Goal: Transaction & Acquisition: Purchase product/service

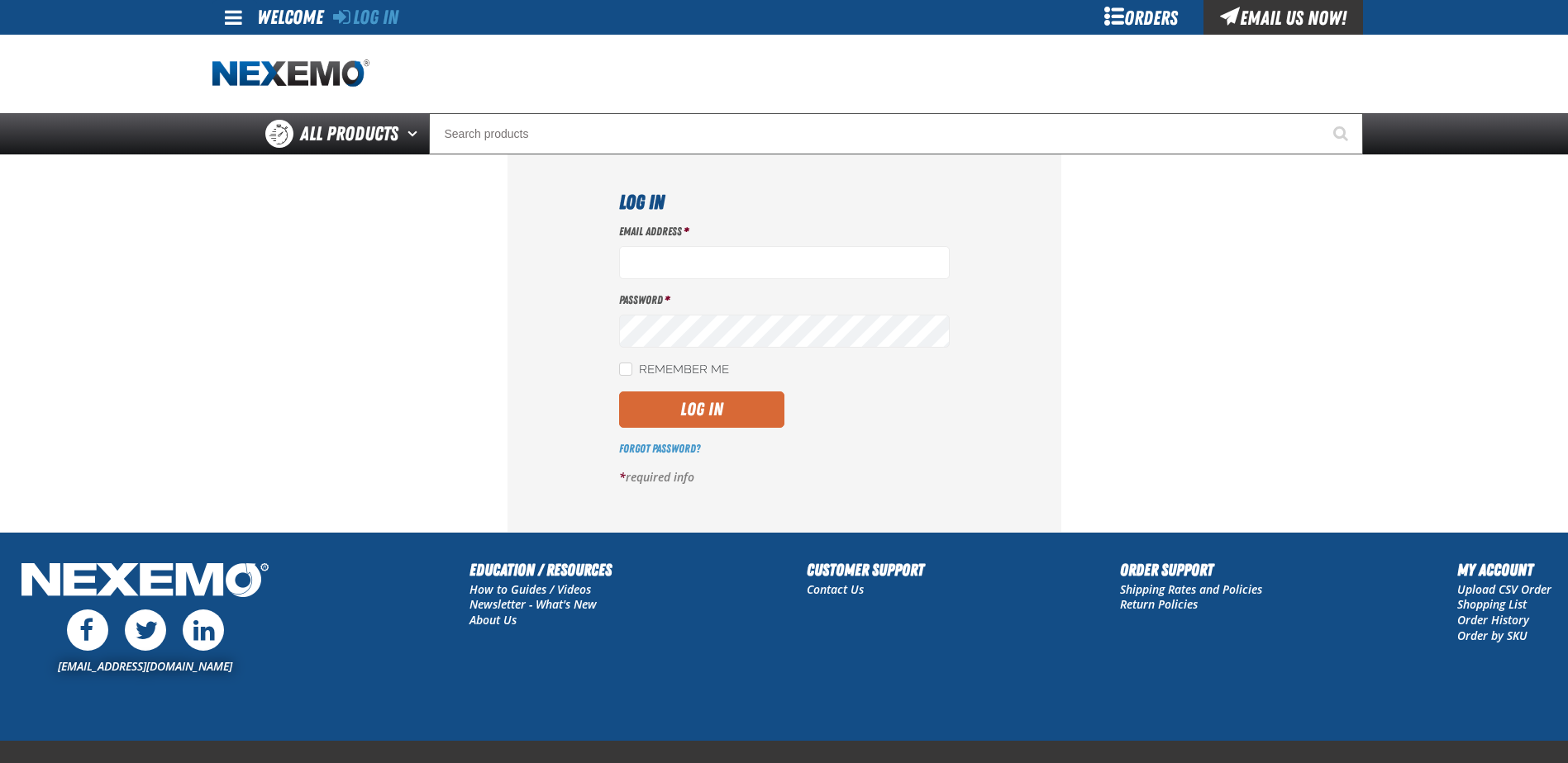
type input "dalford@nptosa.com"
click at [679, 413] on button "Log In" at bounding box center [702, 410] width 166 height 36
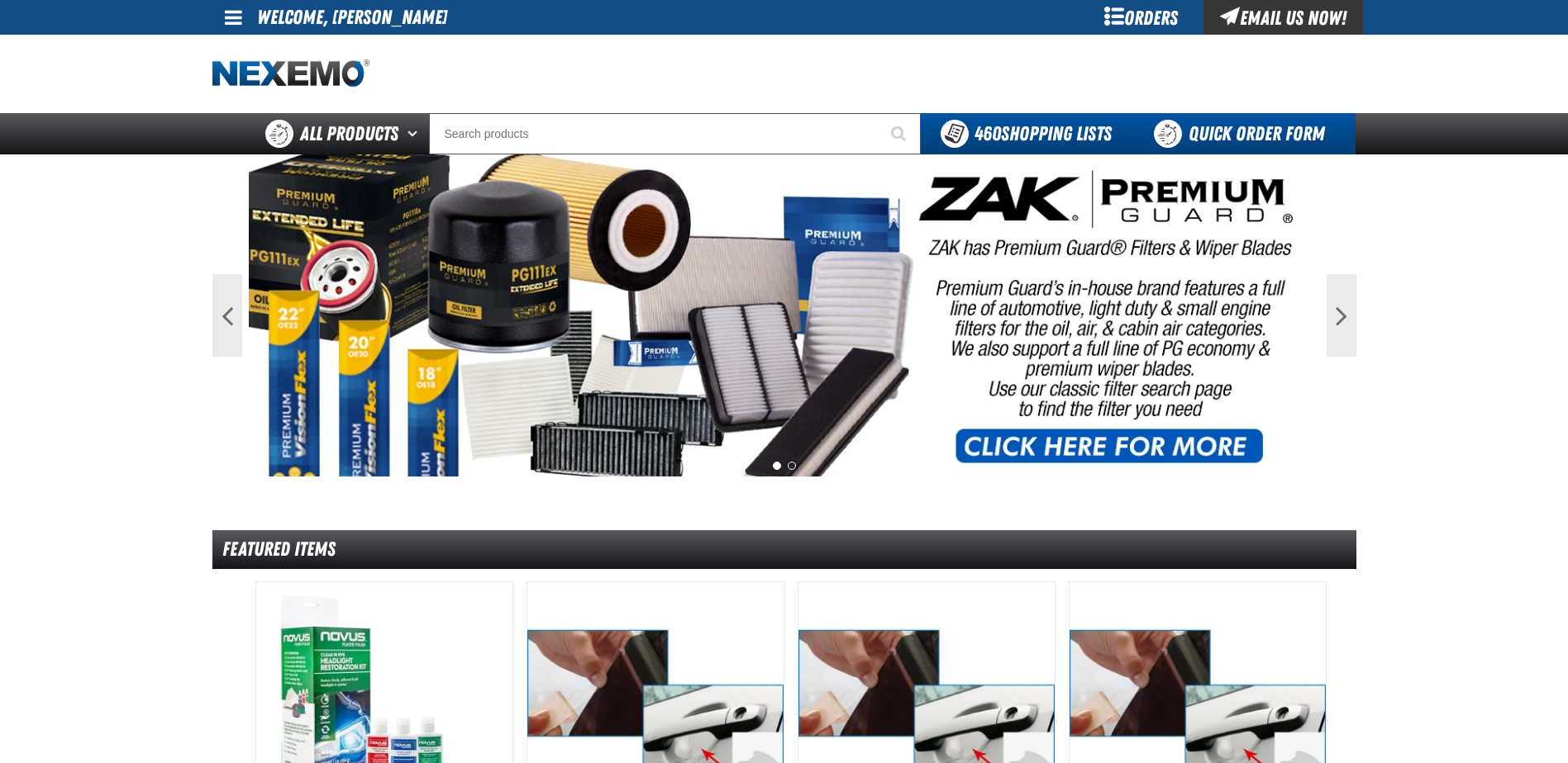
click at [1241, 123] on link "Quick Order Form" at bounding box center [1243, 134] width 224 height 41
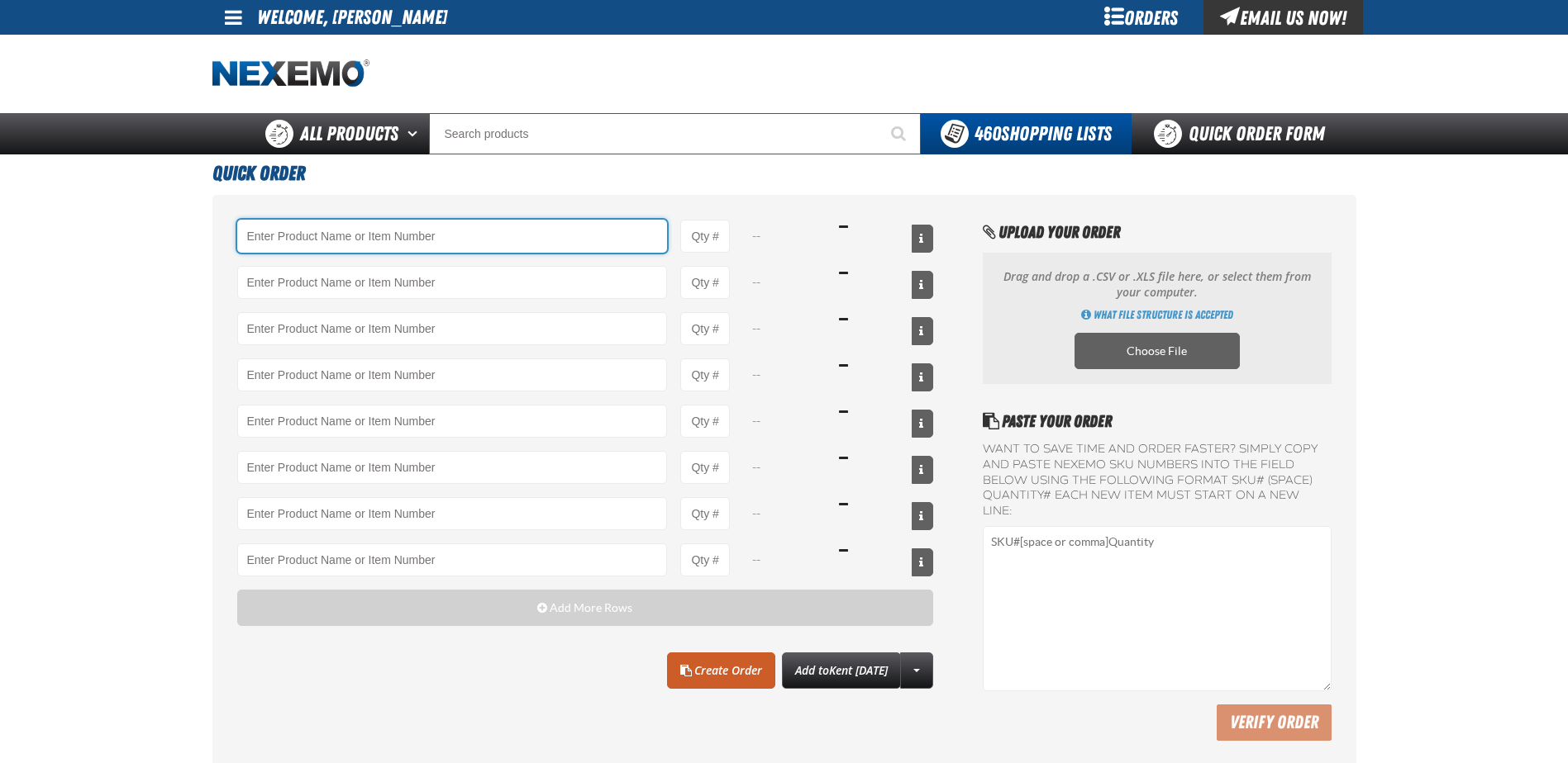
click at [398, 237] on input "Product" at bounding box center [453, 236] width 431 height 33
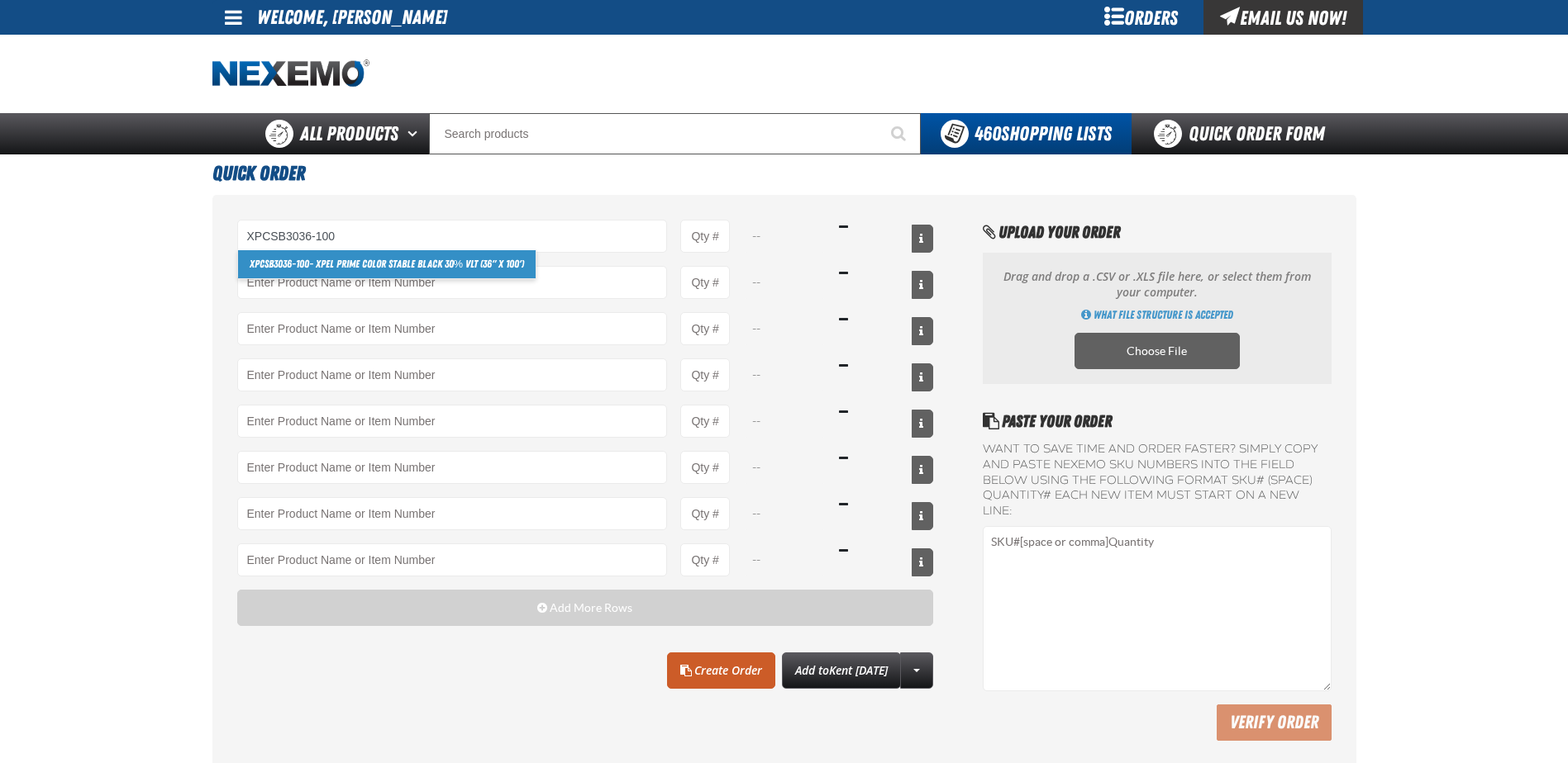
click at [384, 258] on link "XPCSB3036-100 - XPEL PRIME Color Stable Black 30% VLT (36" x 100')" at bounding box center [387, 264] width 299 height 28
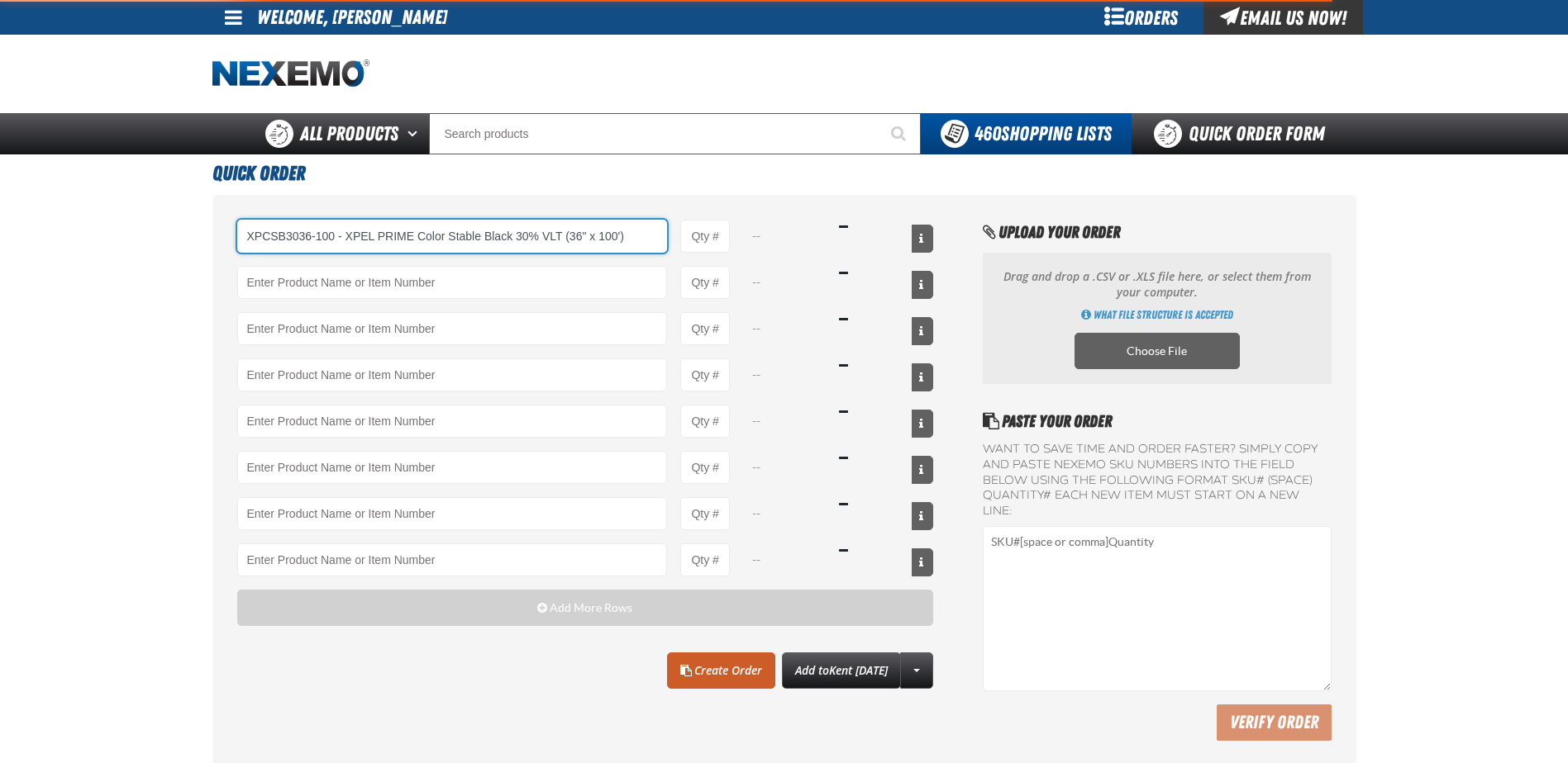
type input "XPCSB3036-100 - XPEL PRIME Color Stable Black 30% VLT (36&quot; x 100&#x27;)"
type input "1"
select select "roll"
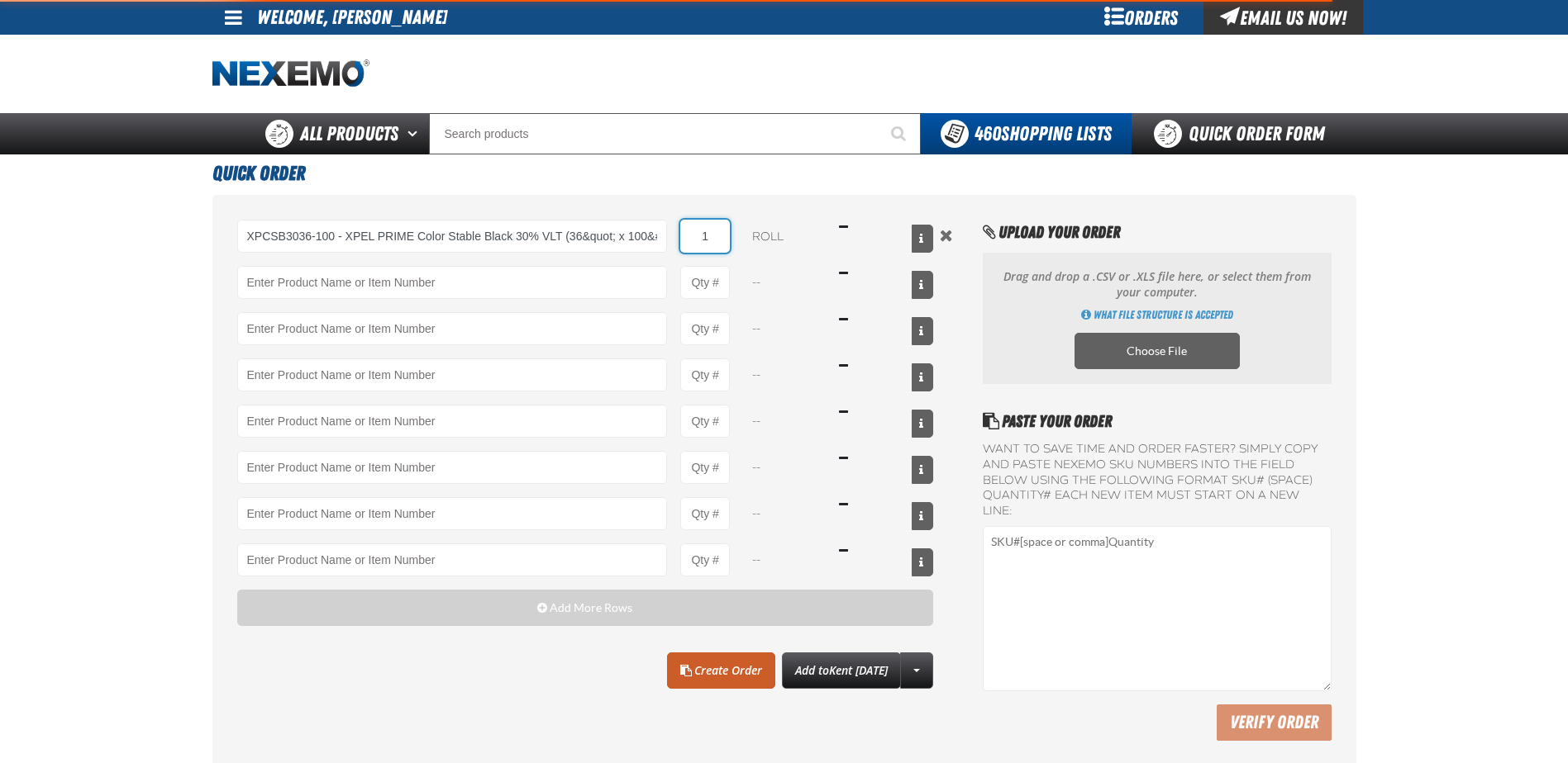
type input "8"
type input "XPCSB3036-100 - XPEL PRIME Color Stable Black 30% VLT (36&quot; x 100&#x27;)"
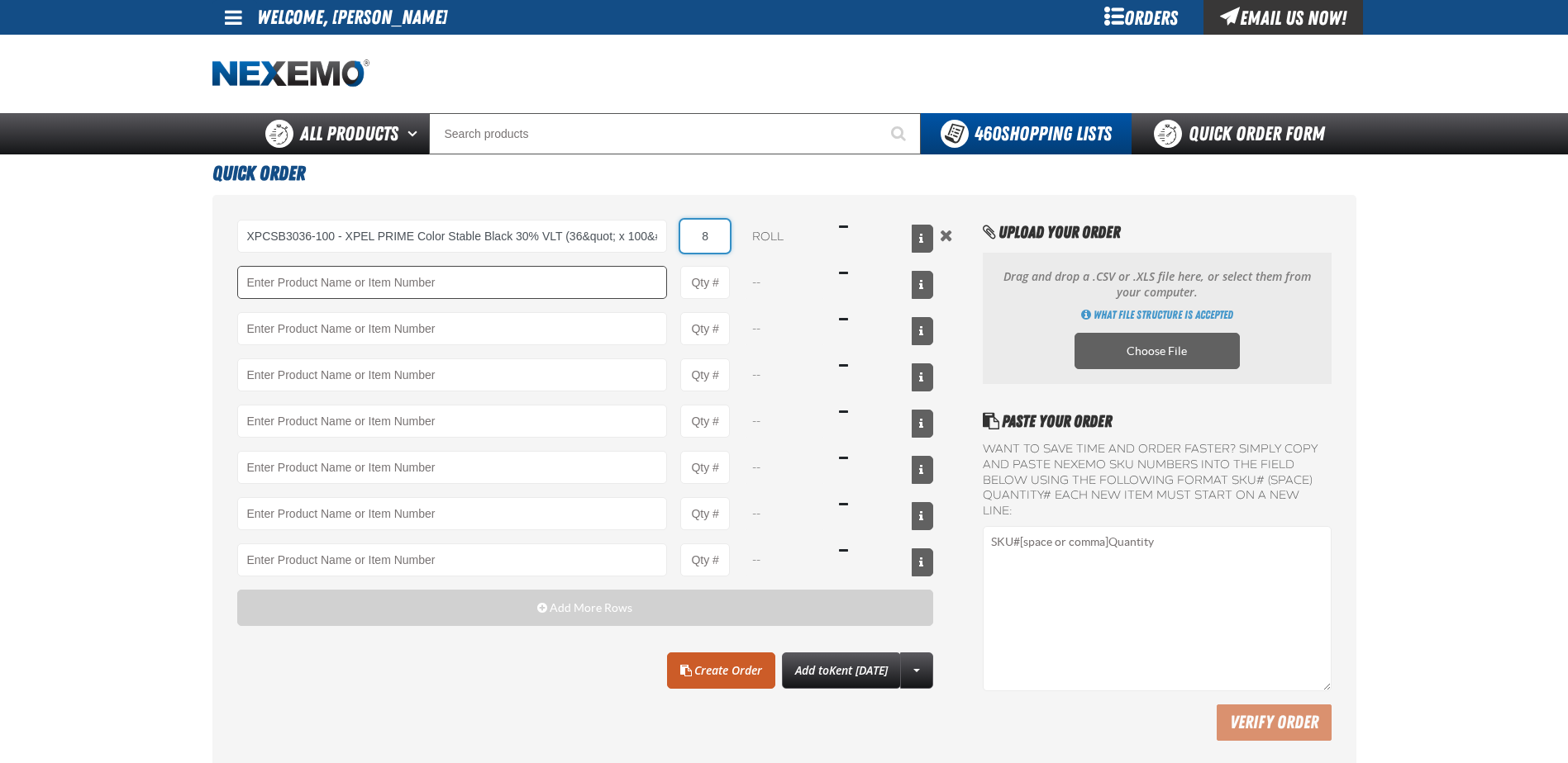
type input "8"
click at [270, 290] on input "Product" at bounding box center [453, 282] width 431 height 33
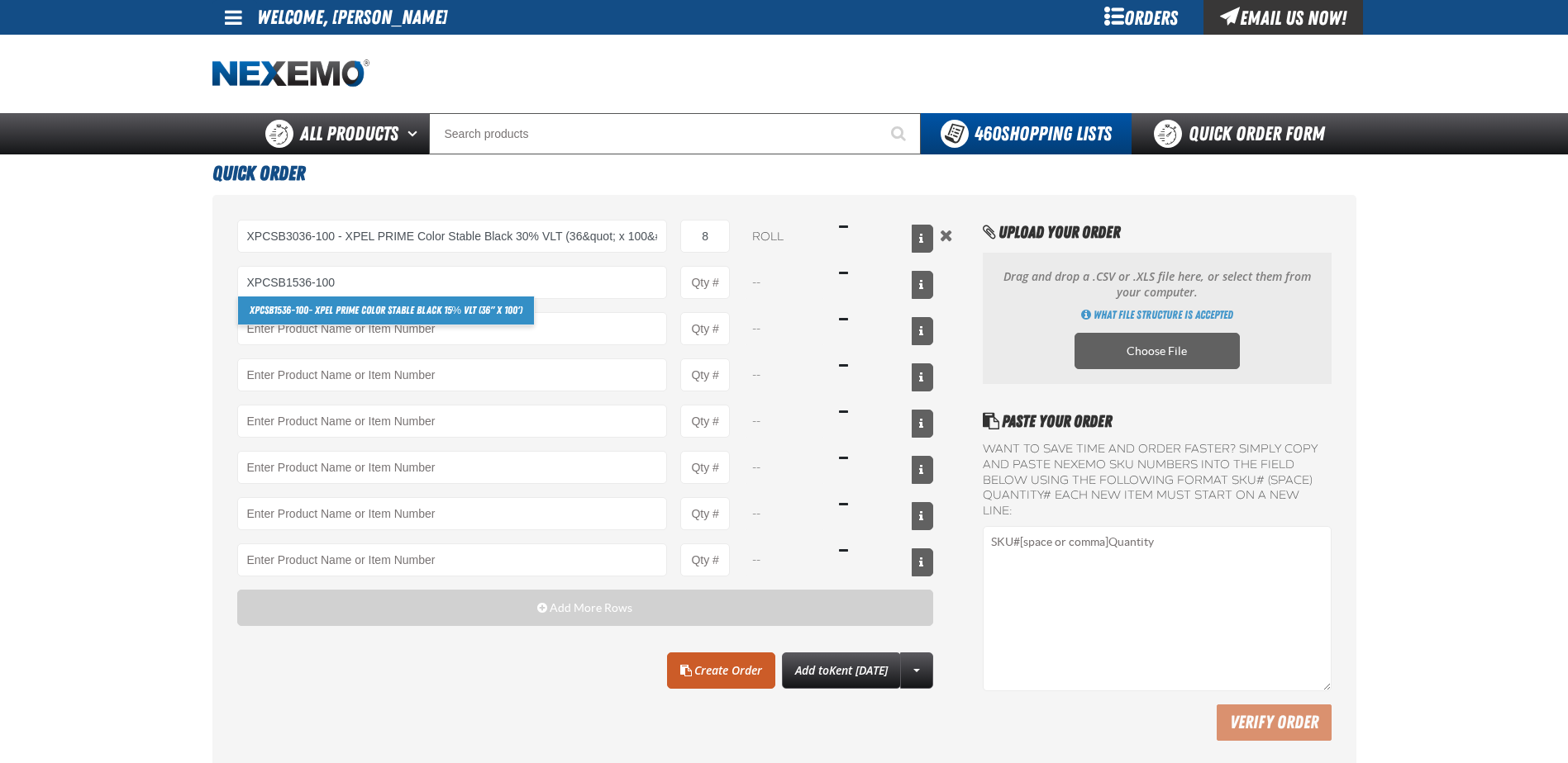
click at [309, 309] on link "XPCSB1536-100 - XPEL PRIME Color Stable Black 15% VLT (36" x 100')" at bounding box center [386, 310] width 297 height 28
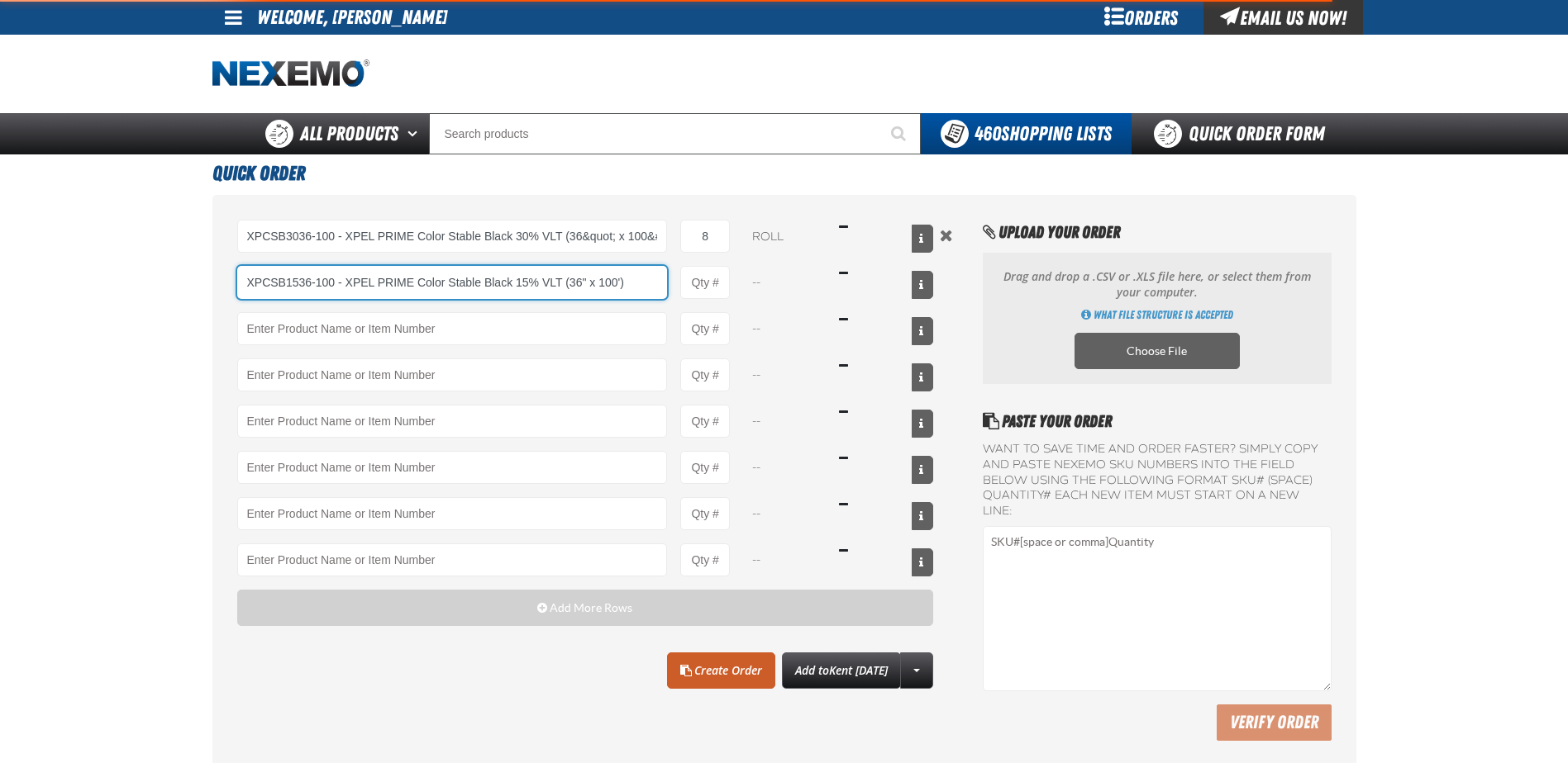
type input "XPCSB1536-100 - XPEL PRIME Color Stable Black 15% VLT (36&quot; x 100&#x27;)"
type input "1"
select select "roll"
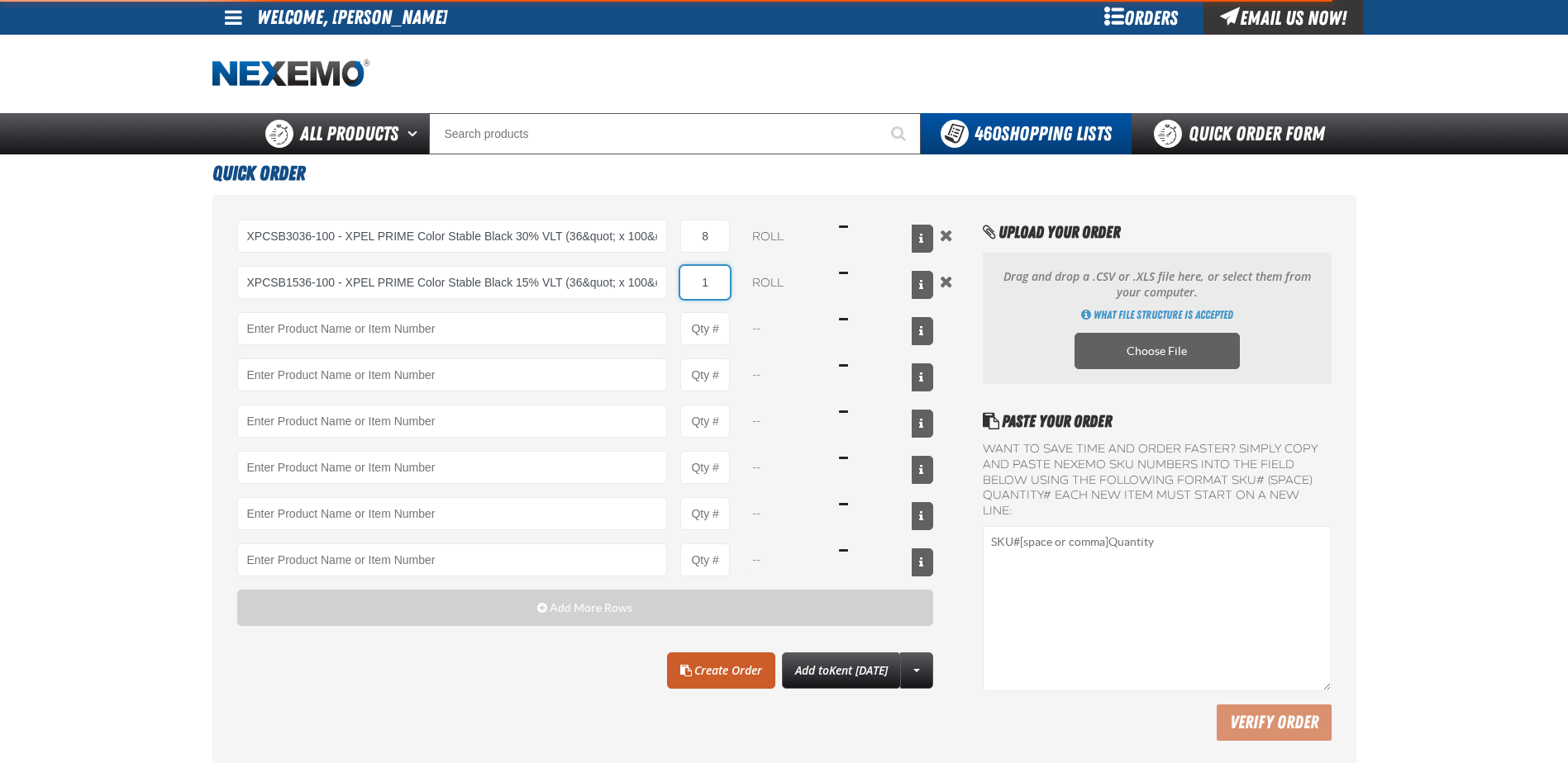
type input "XPCSB1536-100 - XPEL PRIME Color Stable Black 15% VLT (36&quot; x 100&#x27;)"
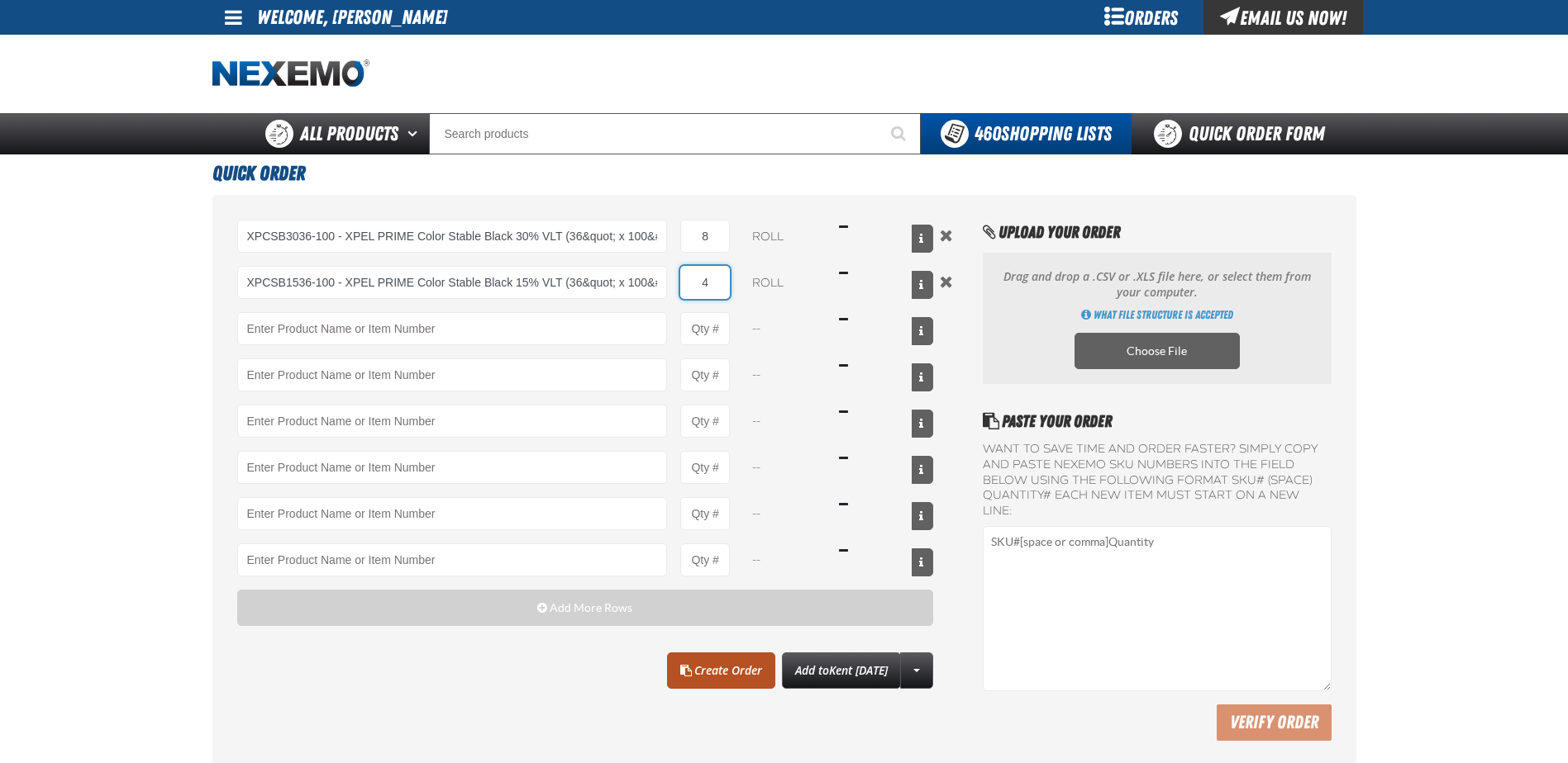
type input "4"
click at [707, 664] on link "Create Order" at bounding box center [721, 670] width 108 height 36
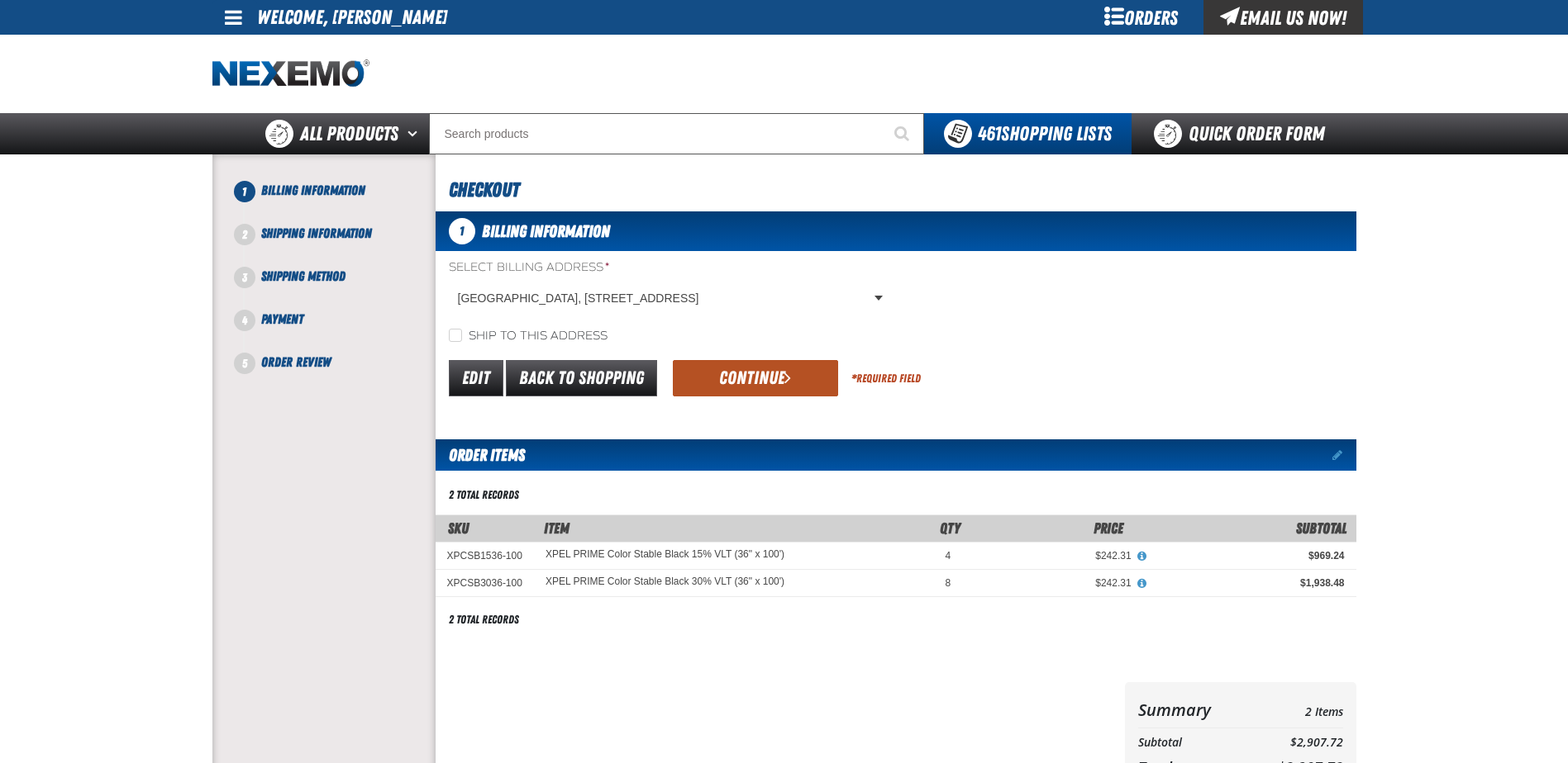
click at [738, 378] on button "Continue" at bounding box center [755, 378] width 166 height 36
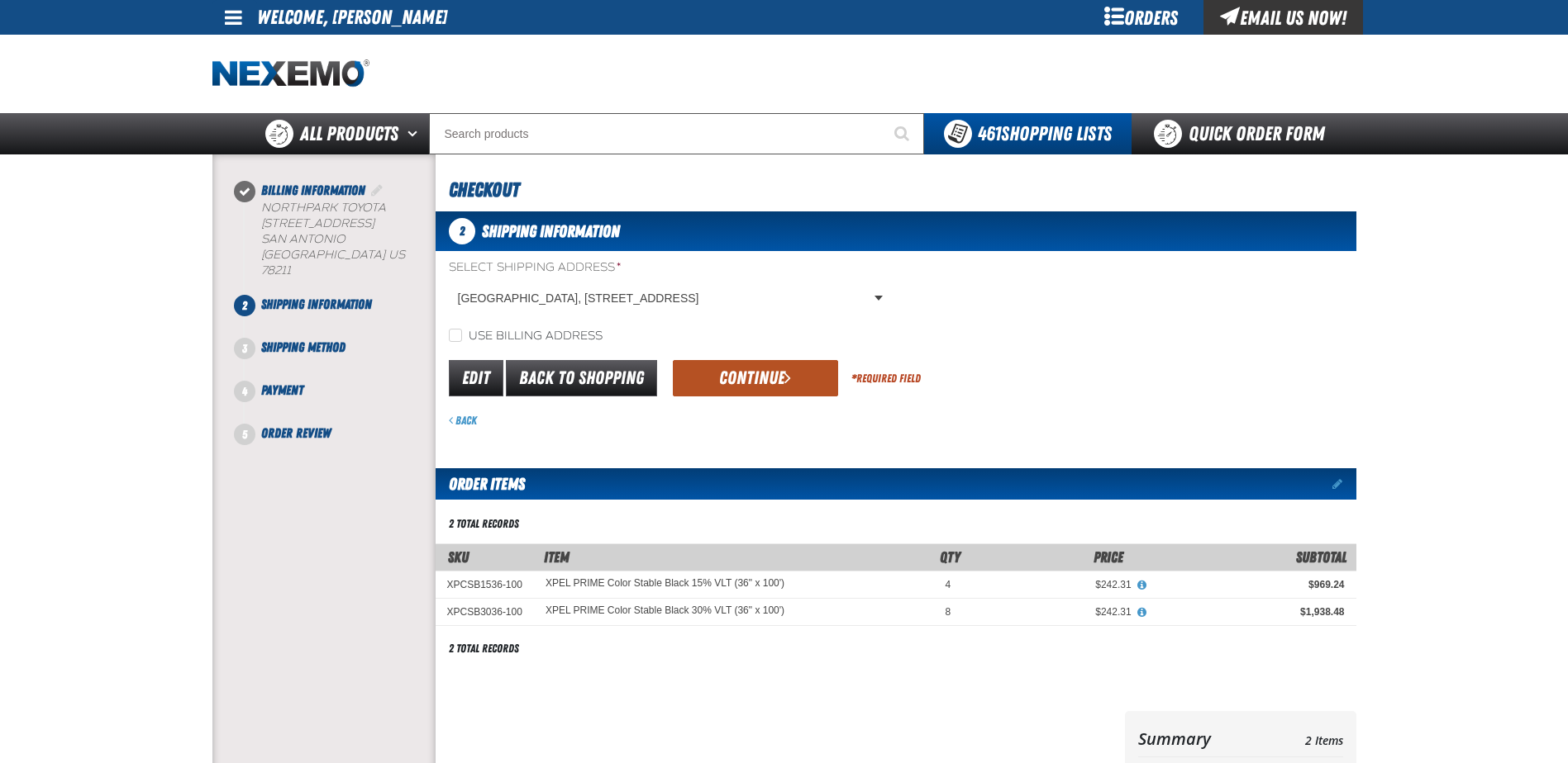
click at [705, 377] on button "Continue" at bounding box center [755, 378] width 166 height 36
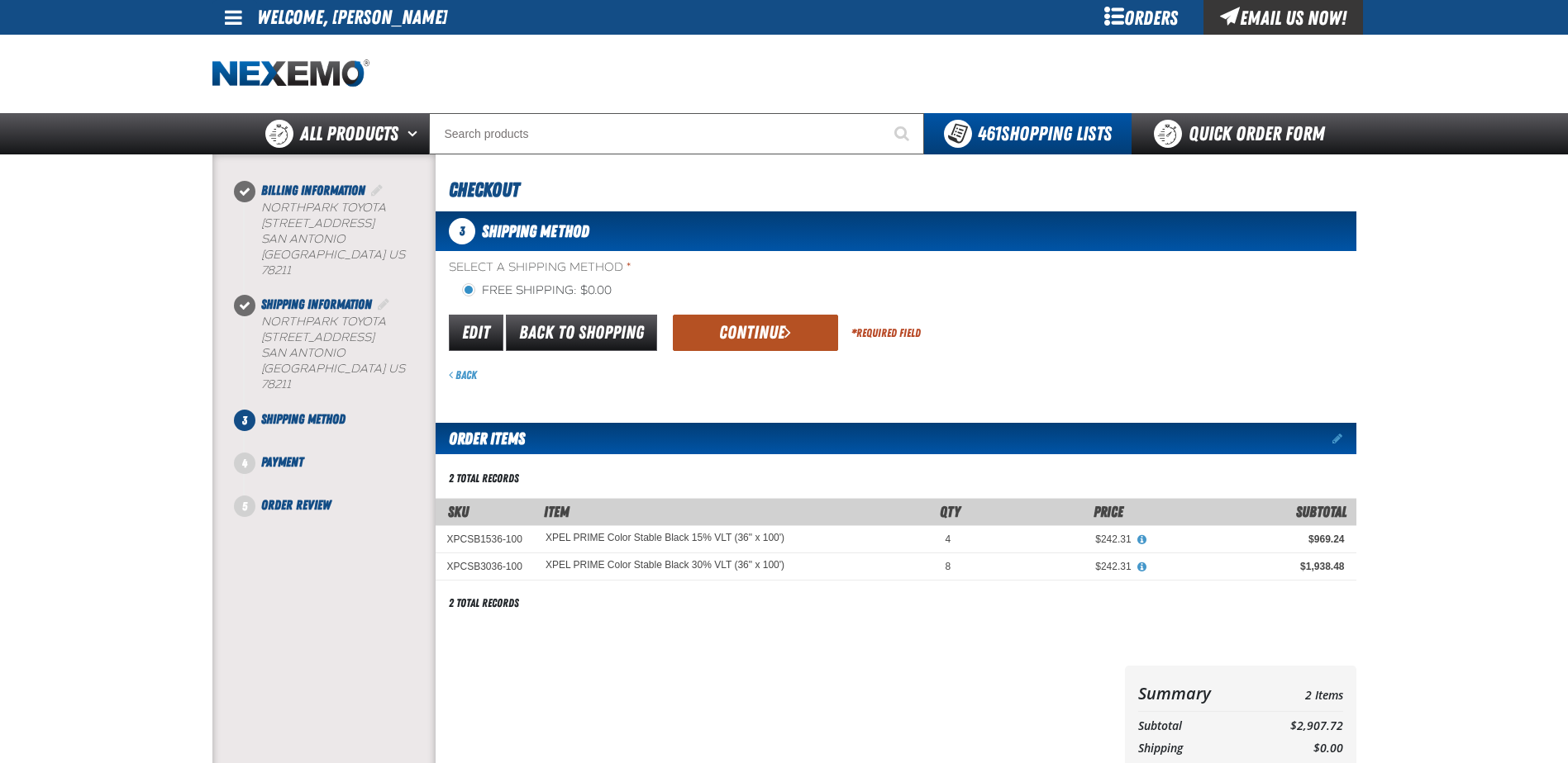
click at [745, 329] on button "Continue" at bounding box center [755, 333] width 166 height 36
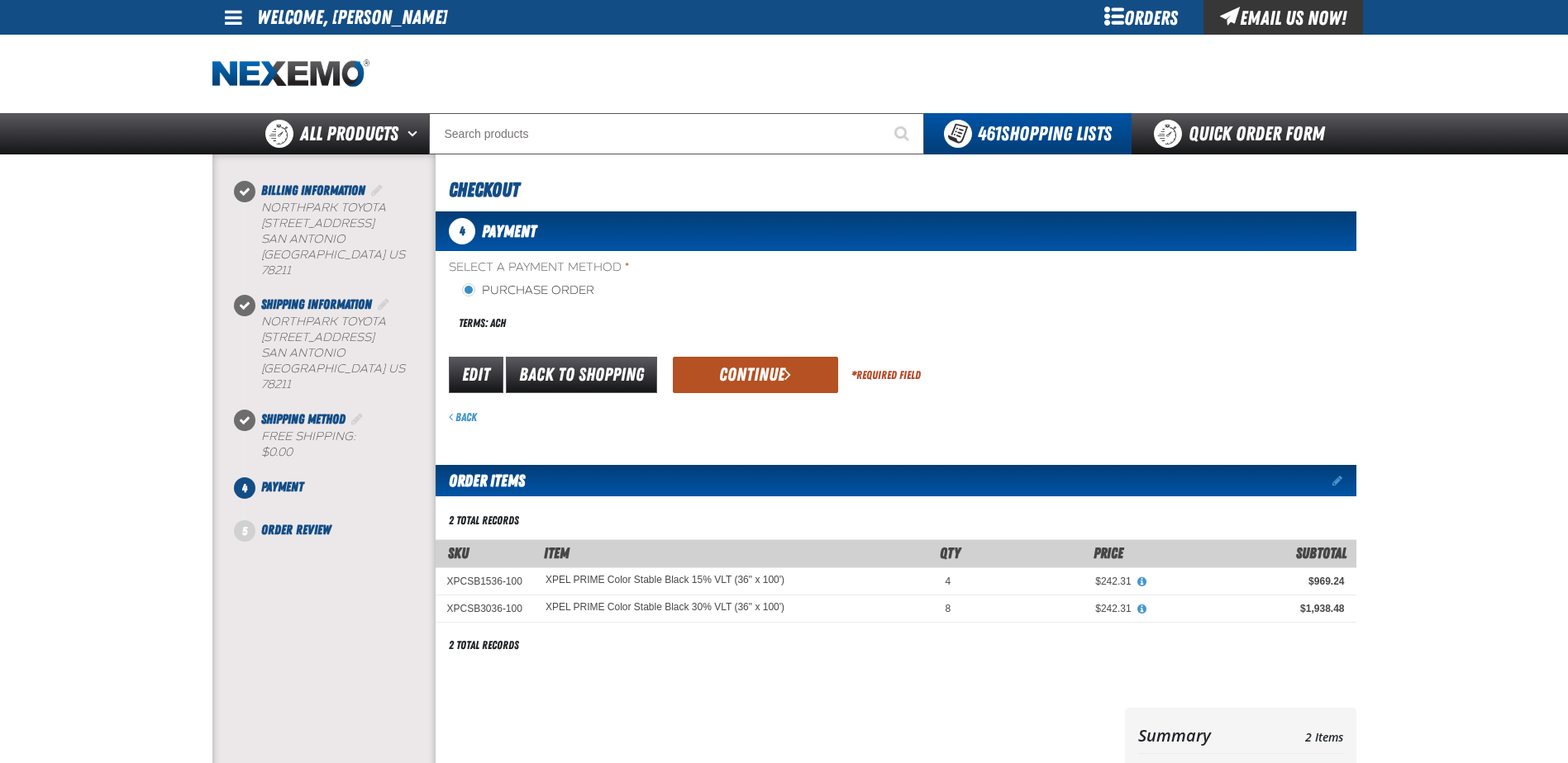
click at [759, 380] on button "Continue" at bounding box center [755, 375] width 166 height 36
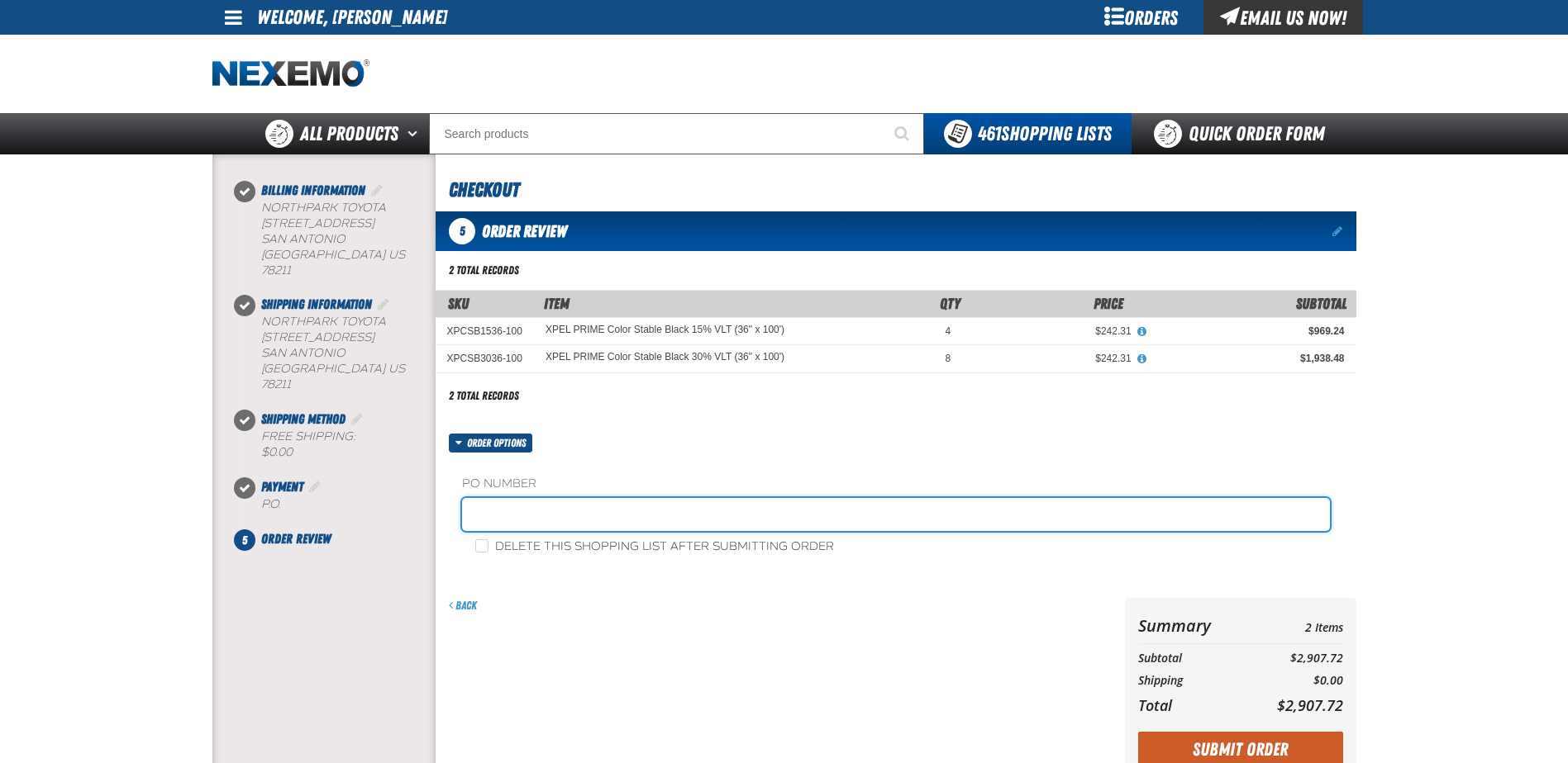
click at [560, 520] on input "text" at bounding box center [896, 514] width 868 height 33
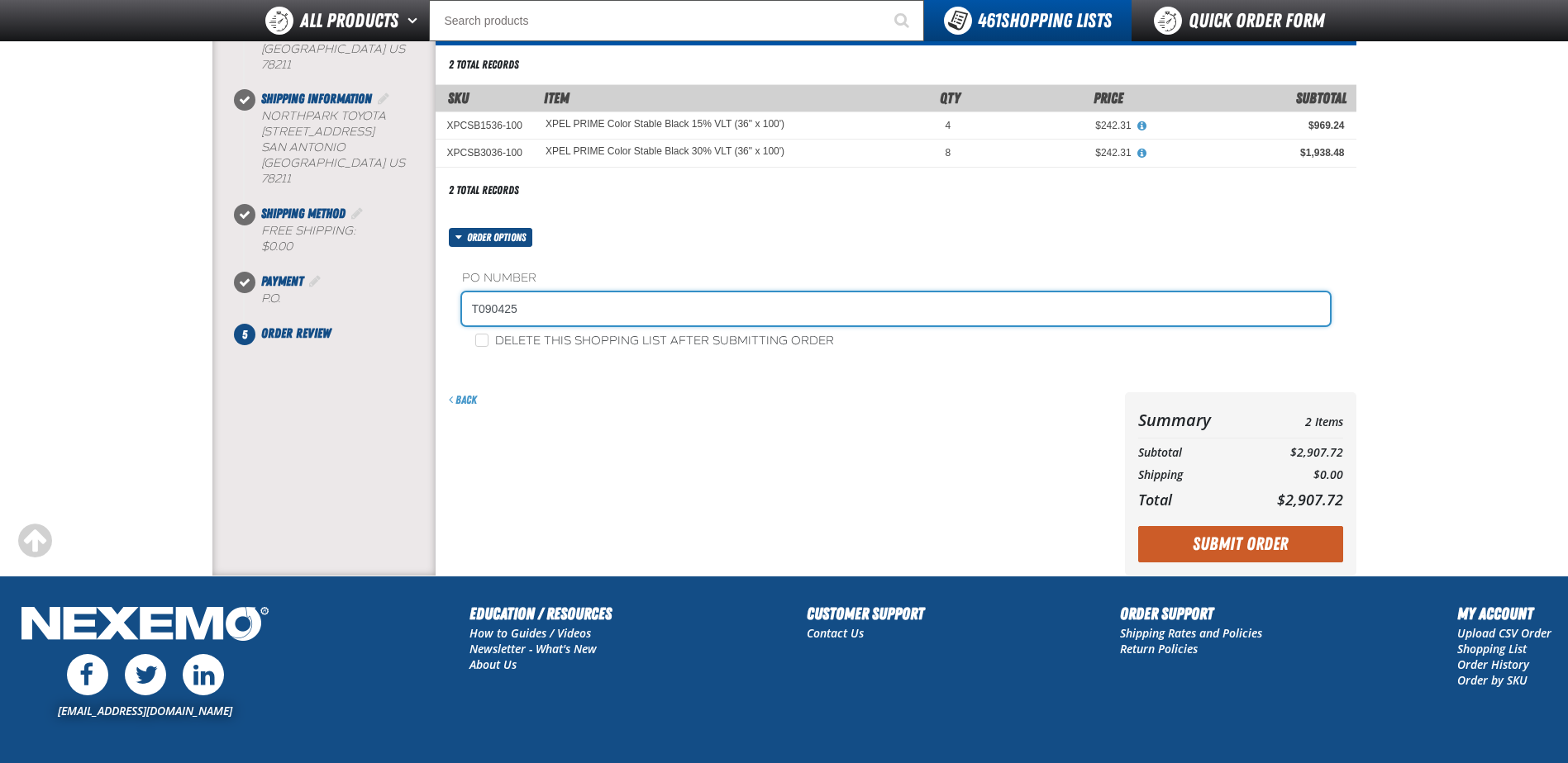
scroll to position [165, 0]
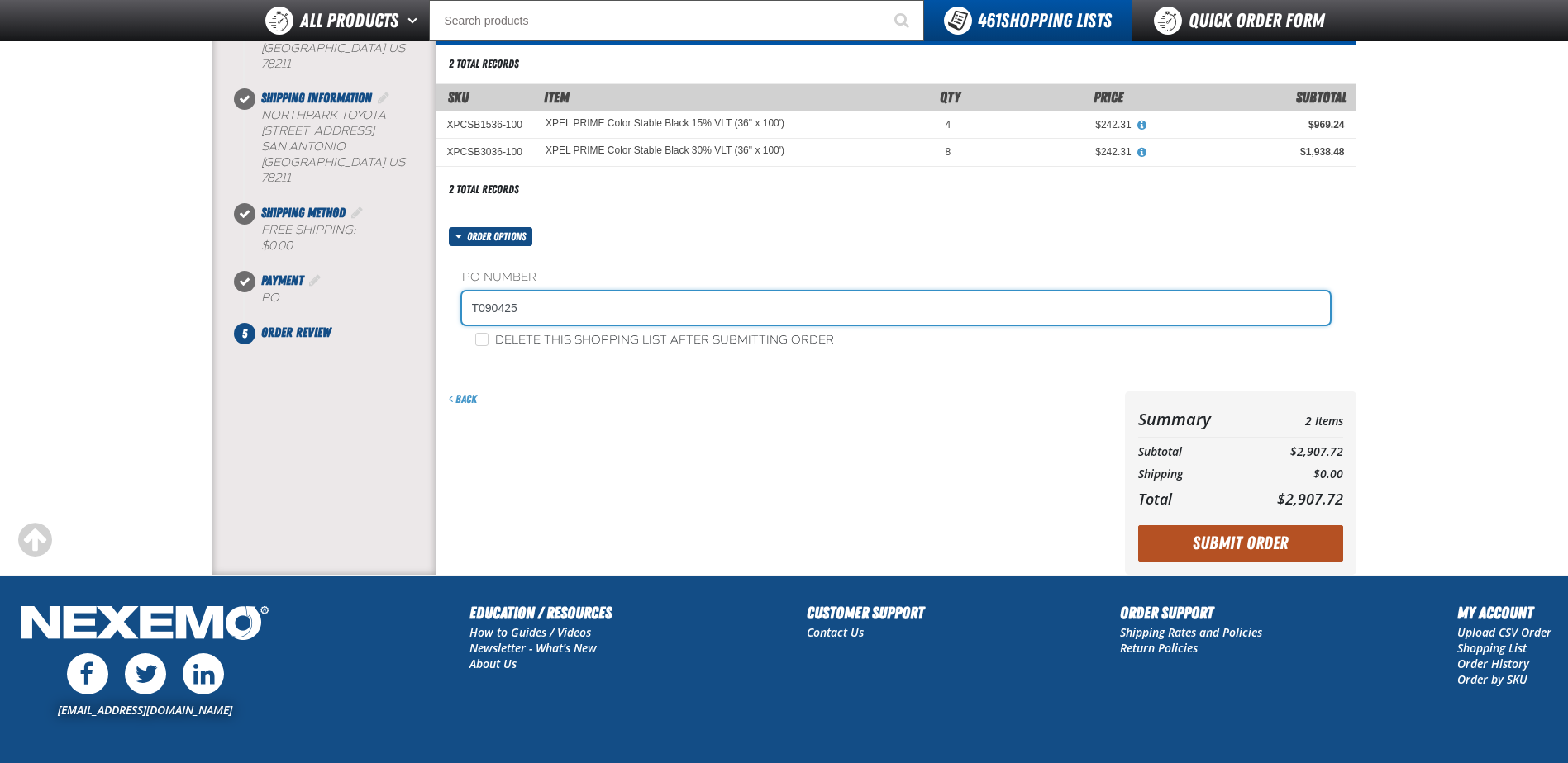
type input "T090425"
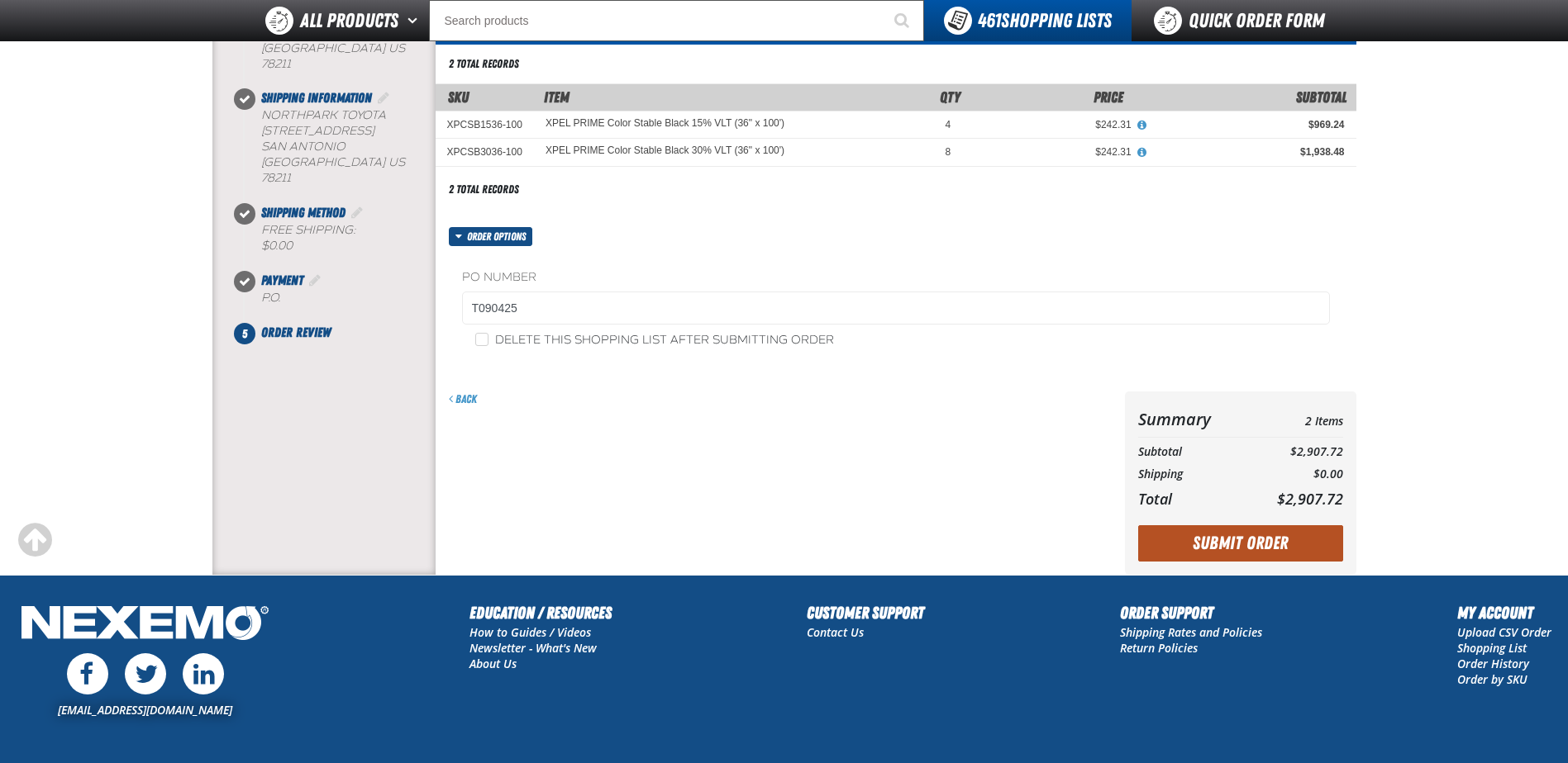
click at [1209, 544] on button "Submit Order" at bounding box center [1240, 544] width 205 height 36
